Goal: Complete application form

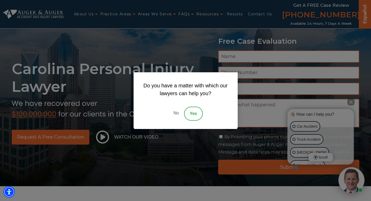
click at [187, 117] on link "Yes" at bounding box center [193, 114] width 19 height 14
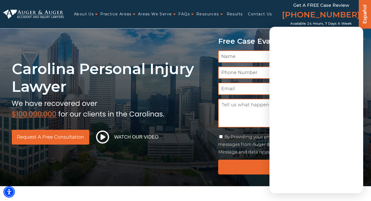
click at [253, 57] on input "Name *" at bounding box center [289, 57] width 142 height 12
type input "[PERSON_NAME]"
type input "8037468619"
type input "[PERSON_NAME][EMAIL_ADDRESS][DOMAIN_NAME]"
click at [235, 113] on textarea "Message" at bounding box center [289, 113] width 142 height 29
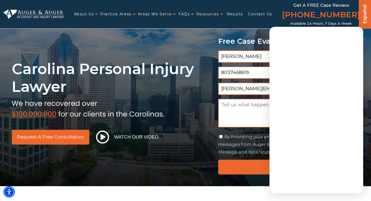
paste textarea "Recently I was in the neighborhood and I thought I would reach out to offer a p…"
type textarea "Recently I was in the neighborhood and I thought I would reach out to offer a p…"
click at [220, 135] on input "By Providing your phone number, you agree to receive text messages from Auger &…" at bounding box center [220, 136] width 3 height 3
checkbox input "true"
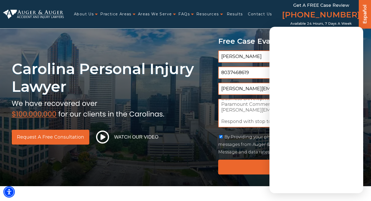
scroll to position [70, 0]
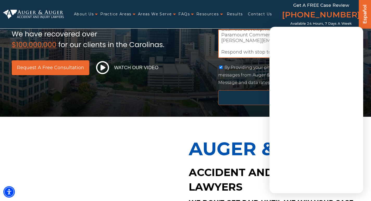
click at [248, 99] on input "Submit" at bounding box center [289, 97] width 142 height 15
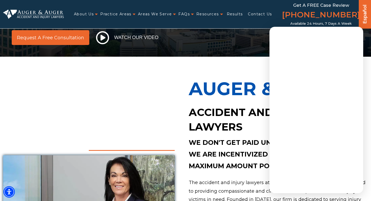
scroll to position [53, 0]
